Goal: Navigation & Orientation: Find specific page/section

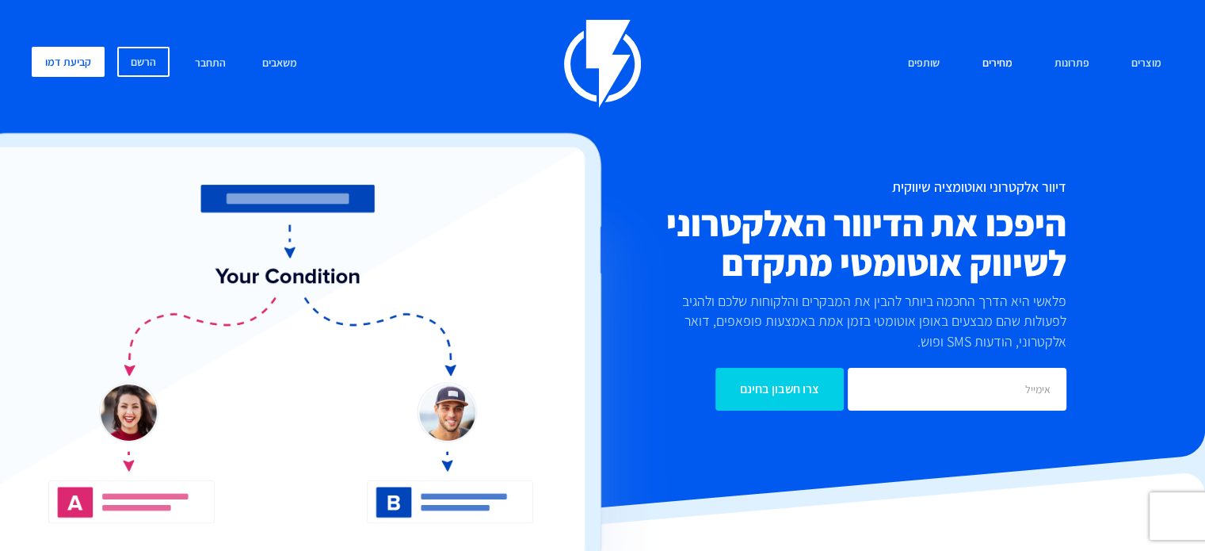
click at [998, 54] on link "מחירים" at bounding box center [997, 64] width 54 height 34
